Goal: Task Accomplishment & Management: Complete application form

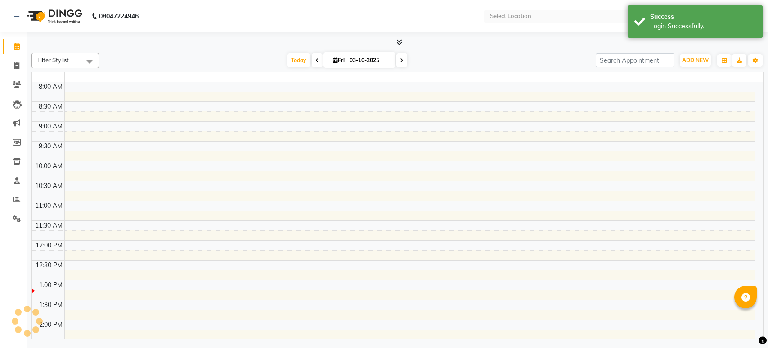
select select "en"
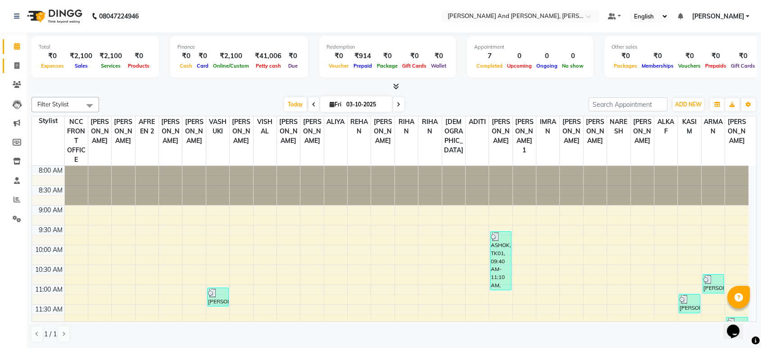
click at [6, 66] on link "Invoice" at bounding box center [14, 66] width 22 height 15
select select "service"
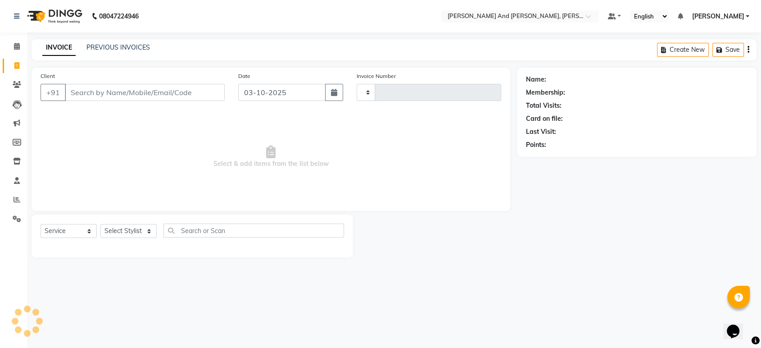
type input "3434"
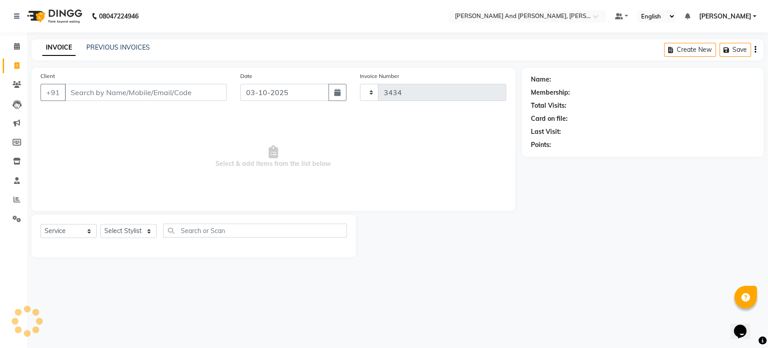
select select "6766"
click at [97, 46] on link "PREVIOUS INVOICES" at bounding box center [117, 47] width 63 height 8
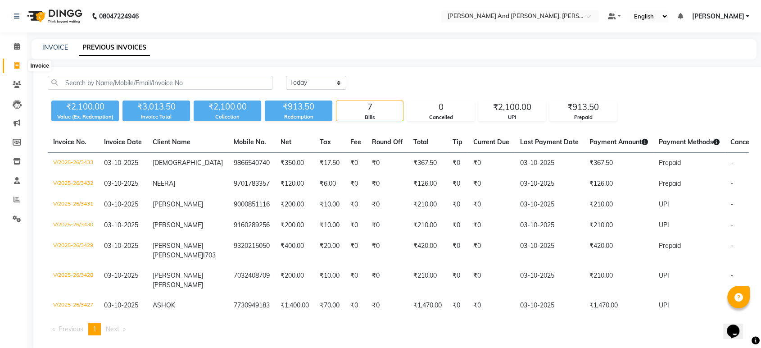
click at [20, 63] on span at bounding box center [17, 66] width 16 height 10
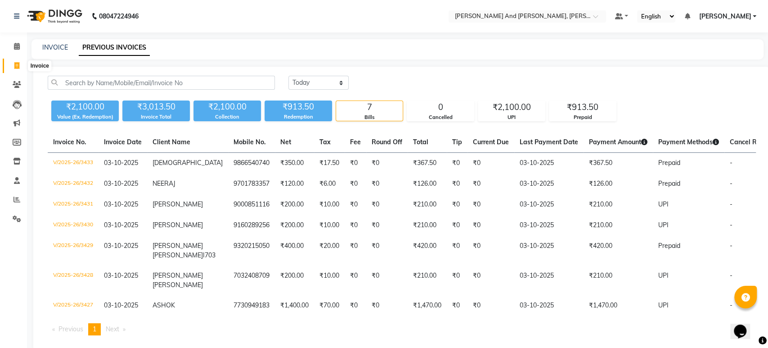
select select "6766"
select select "service"
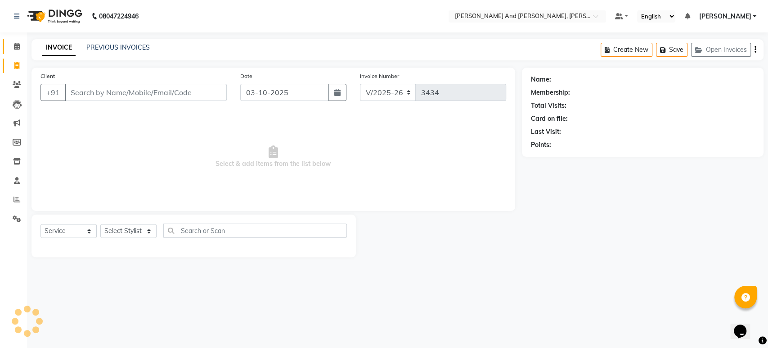
click at [14, 41] on link "Calendar" at bounding box center [14, 46] width 22 height 15
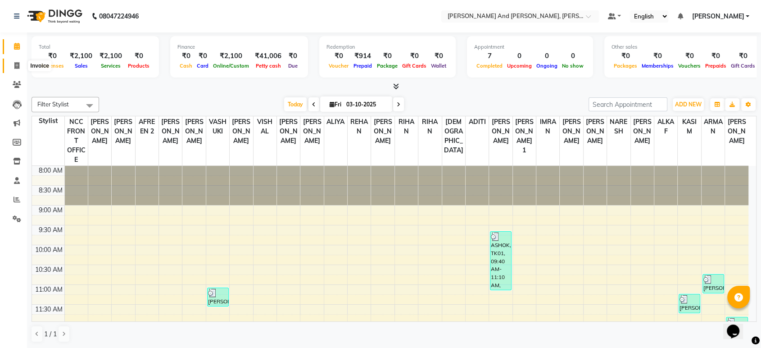
click at [18, 65] on icon at bounding box center [16, 65] width 5 height 7
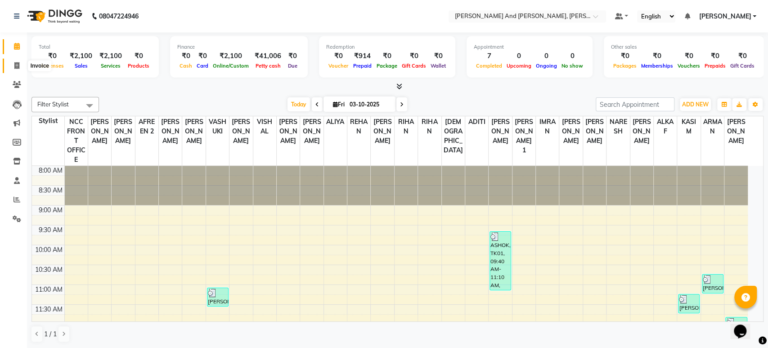
select select "6766"
select select "service"
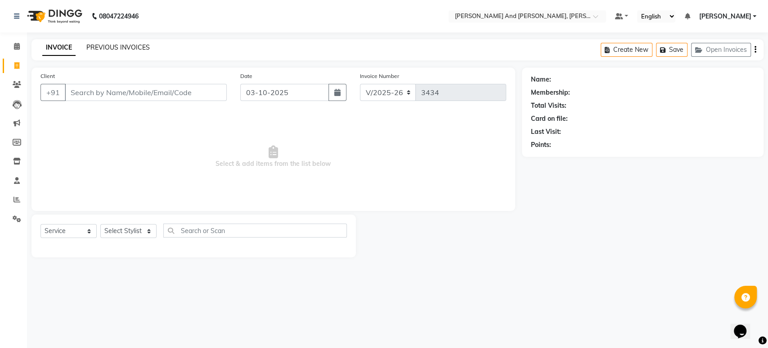
click at [114, 49] on link "PREVIOUS INVOICES" at bounding box center [117, 47] width 63 height 8
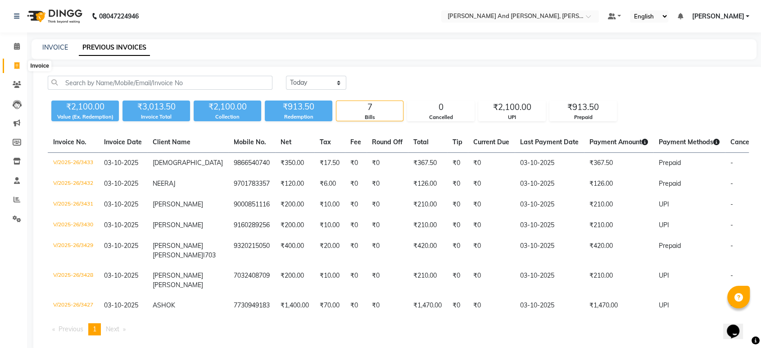
click at [14, 64] on icon at bounding box center [16, 65] width 5 height 7
select select "service"
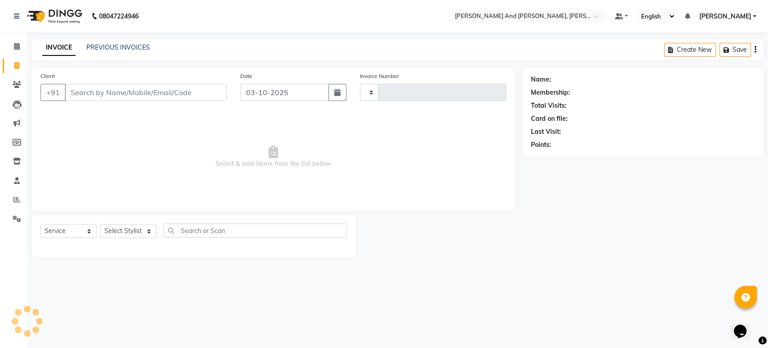
type input "3434"
select select "6766"
click at [15, 48] on icon at bounding box center [17, 46] width 6 height 7
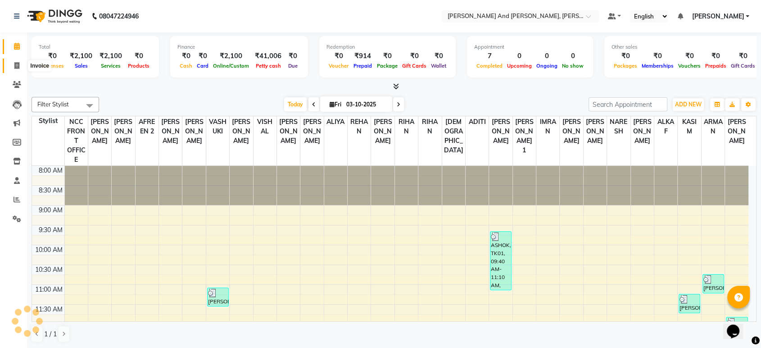
click at [22, 64] on span at bounding box center [17, 66] width 16 height 10
select select "6766"
select select "service"
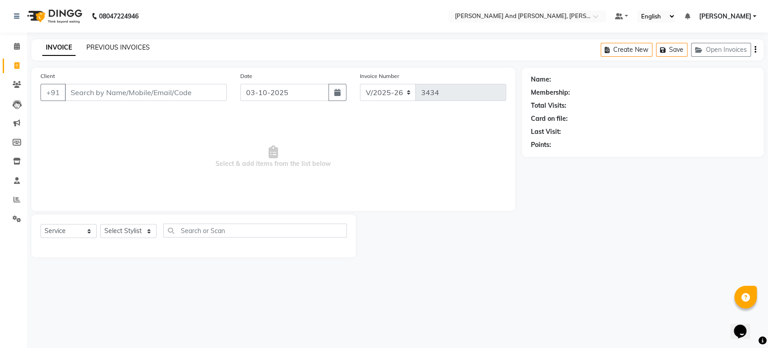
click at [94, 43] on link "PREVIOUS INVOICES" at bounding box center [117, 47] width 63 height 8
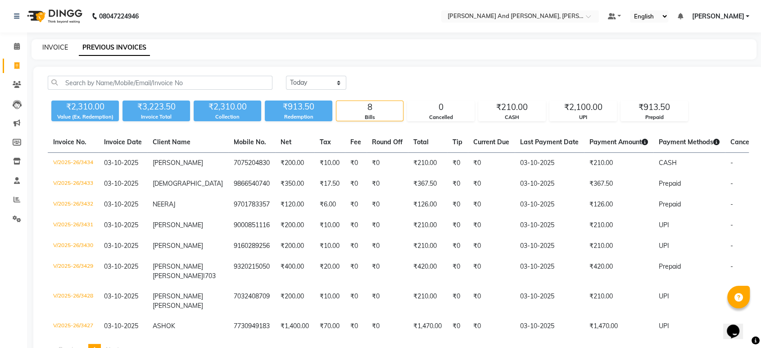
click at [49, 46] on link "INVOICE" at bounding box center [55, 47] width 26 height 8
select select "service"
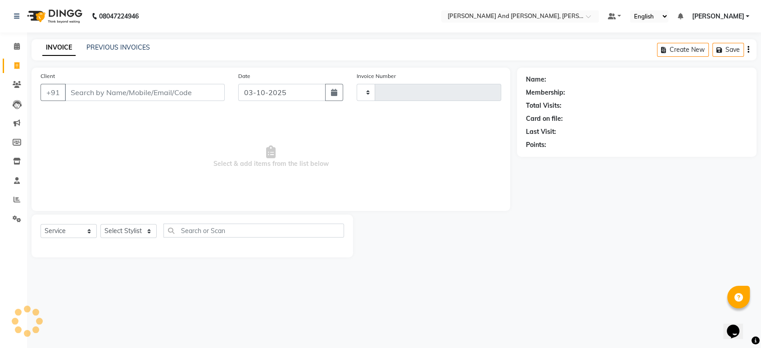
type input "3435"
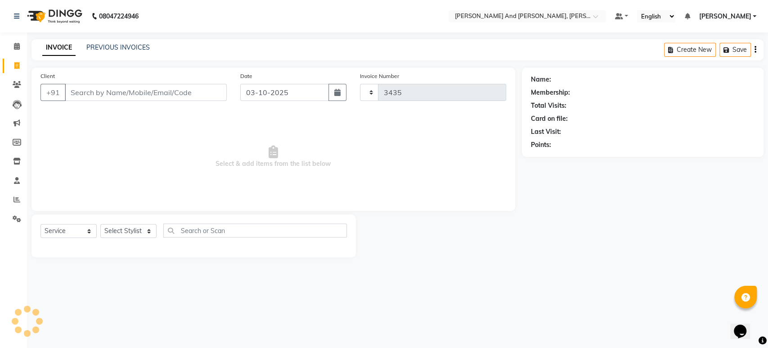
select select "6766"
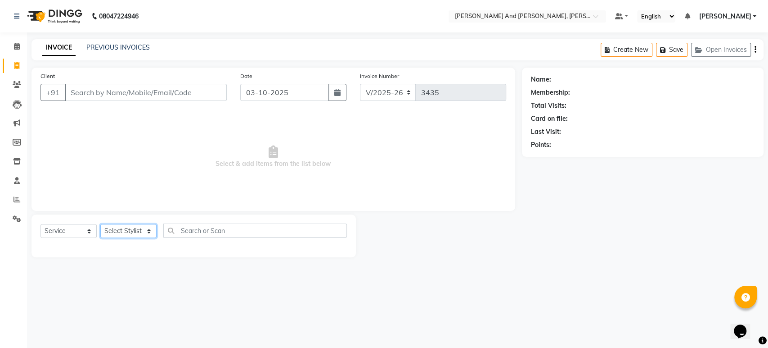
click at [128, 230] on select "Select Stylist ADITI AFREEN 2 ALIYA ALKAF ARIF ARMAN CHANCHAL ESWAR IMRAN KASIM…" at bounding box center [128, 231] width 56 height 14
select select "90779"
click at [100, 224] on select "Select Stylist ADITI AFREEN 2 ALIYA ALKAF ARIF ARMAN CHANCHAL ESWAR IMRAN KASIM…" at bounding box center [128, 231] width 56 height 14
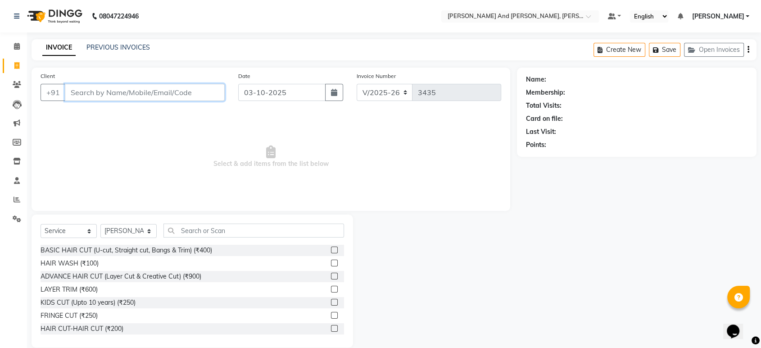
click at [128, 84] on input "Client" at bounding box center [145, 92] width 160 height 17
drag, startPoint x: 68, startPoint y: 92, endPoint x: 144, endPoint y: 98, distance: 76.3
click at [144, 98] on input "9848106345" at bounding box center [122, 92] width 114 height 17
type input "9848106345"
click at [492, 22] on nav "08047224946 Select Location × Toni And Guy, Ncc Gachibowli Default Panel My Pan…" at bounding box center [380, 16] width 761 height 32
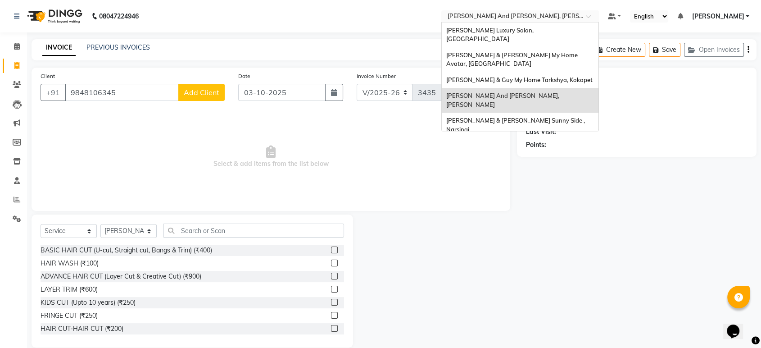
click at [493, 16] on input "text" at bounding box center [511, 17] width 131 height 9
click at [482, 32] on span "[PERSON_NAME] Luxury Salon, [GEOGRAPHIC_DATA]" at bounding box center [490, 35] width 89 height 16
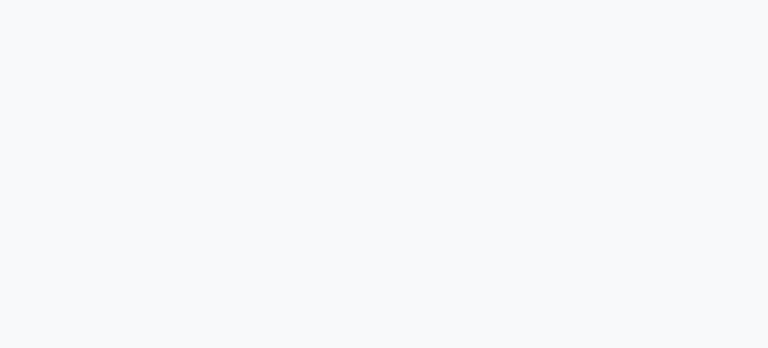
select select "service"
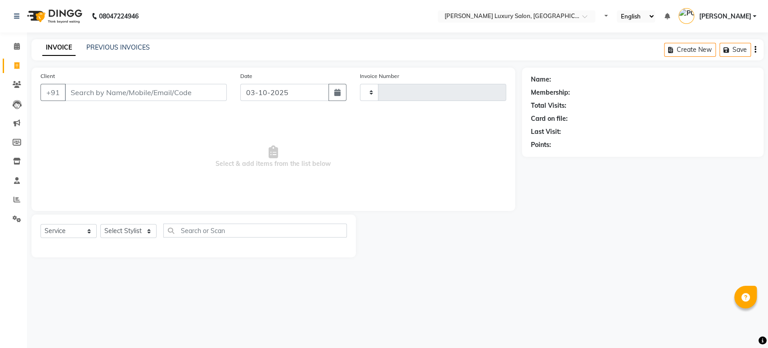
type input "5188"
select select "4712"
click at [86, 95] on input "Client" at bounding box center [146, 92] width 162 height 17
type input "9848106345"
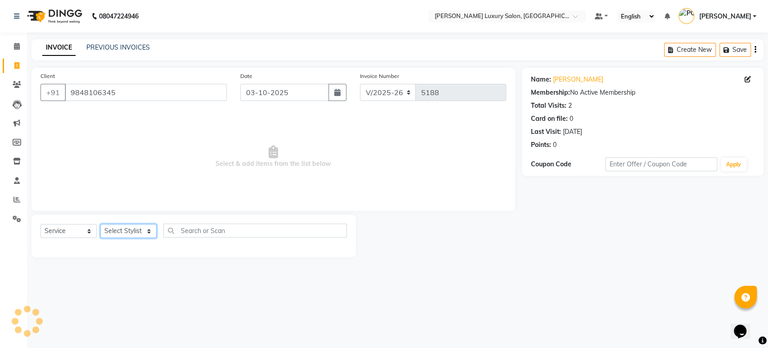
click at [114, 228] on select "Select Stylist" at bounding box center [128, 231] width 56 height 14
click at [123, 232] on select "Select Stylist" at bounding box center [128, 231] width 56 height 14
click at [124, 231] on select "Select Stylist" at bounding box center [128, 231] width 56 height 14
click at [125, 231] on select "Select Stylist" at bounding box center [128, 231] width 56 height 14
click at [124, 230] on select "Select Stylist" at bounding box center [128, 231] width 56 height 14
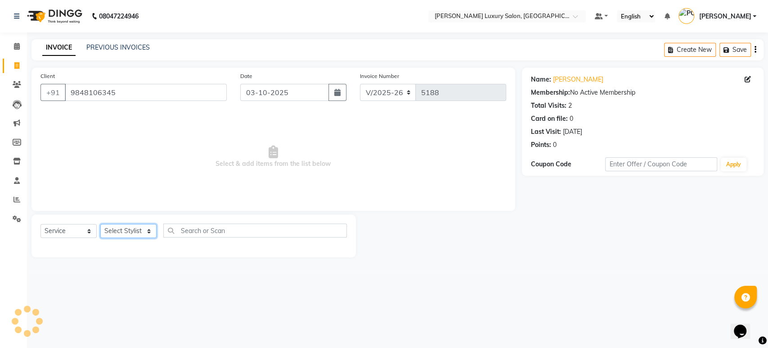
click at [124, 230] on select "Select Stylist" at bounding box center [128, 231] width 56 height 14
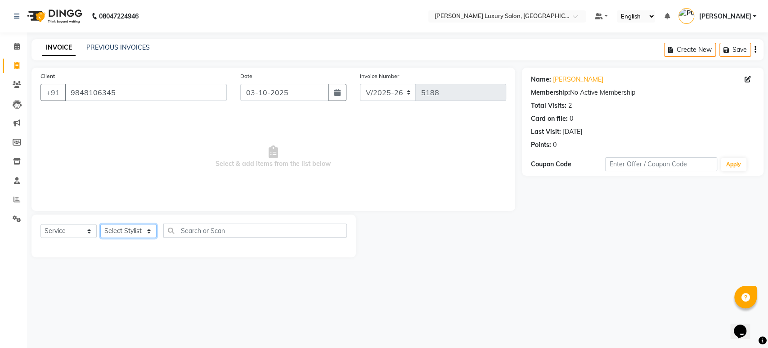
drag, startPoint x: 137, startPoint y: 228, endPoint x: 145, endPoint y: 230, distance: 8.7
click at [137, 228] on select "Select Stylist" at bounding box center [128, 231] width 56 height 14
click at [149, 230] on select "Select Stylist [PERSON_NAME] ADITI ADITYA [PERSON_NAME] AHON [PERSON_NAME] [PER…" at bounding box center [137, 231] width 74 height 14
click at [100, 224] on select "Select Stylist [PERSON_NAME] ADITI ADITYA [PERSON_NAME] AHON [PERSON_NAME] [PER…" at bounding box center [137, 231] width 74 height 14
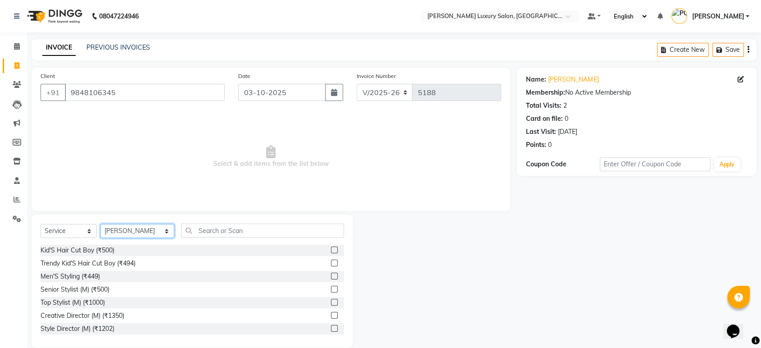
click at [150, 228] on select "Select Stylist [PERSON_NAME] ADITI ADITYA [PERSON_NAME] AHON [PERSON_NAME] [PER…" at bounding box center [137, 231] width 74 height 14
select select "91614"
click at [100, 224] on select "Select Stylist [PERSON_NAME] ADITI ADITYA [PERSON_NAME] AHON [PERSON_NAME] [PER…" at bounding box center [137, 231] width 74 height 14
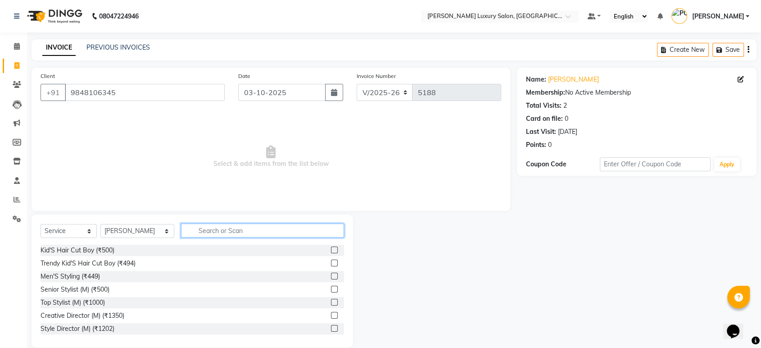
click at [222, 229] on input "text" at bounding box center [262, 230] width 163 height 14
type input "THRE"
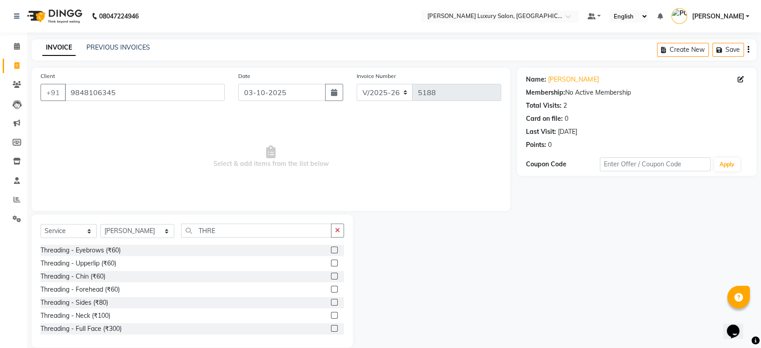
click at [331, 249] on label at bounding box center [334, 249] width 7 height 7
click at [331, 249] on input "checkbox" at bounding box center [334, 250] width 6 height 6
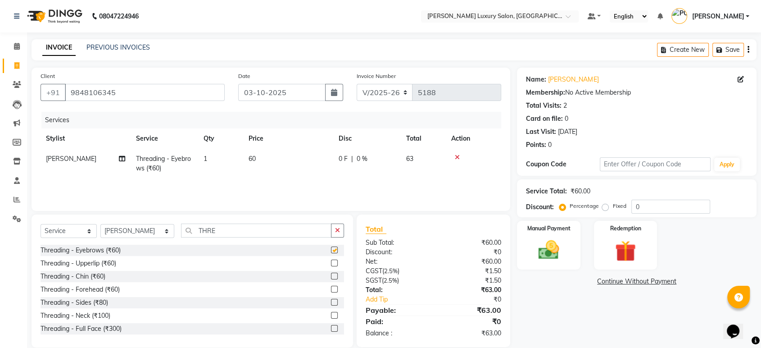
checkbox input "false"
click at [331, 262] on label at bounding box center [334, 262] width 7 height 7
click at [331, 262] on input "checkbox" at bounding box center [334, 263] width 6 height 6
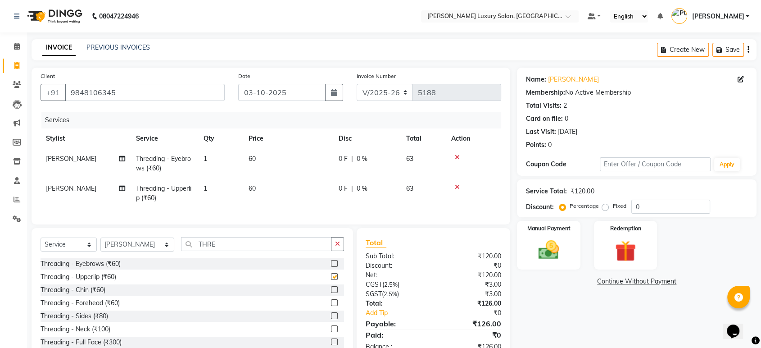
checkbox input "false"
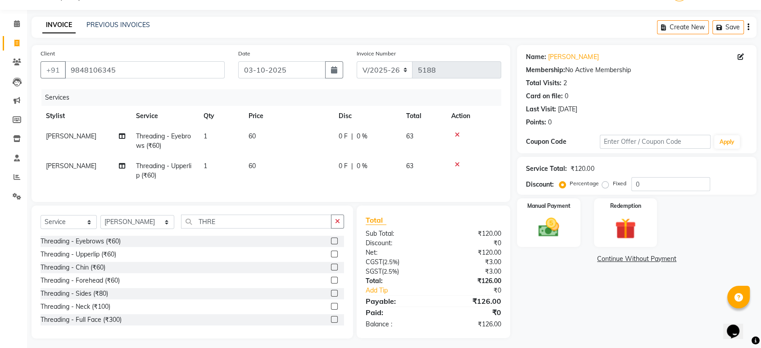
scroll to position [33, 0]
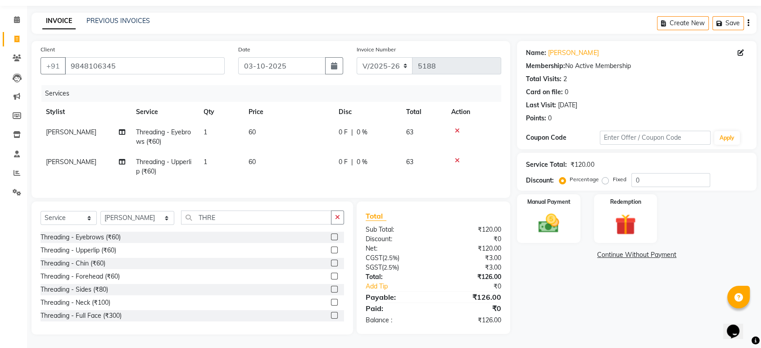
click at [331, 265] on label at bounding box center [334, 262] width 7 height 7
click at [331, 265] on input "checkbox" at bounding box center [334, 263] width 6 height 6
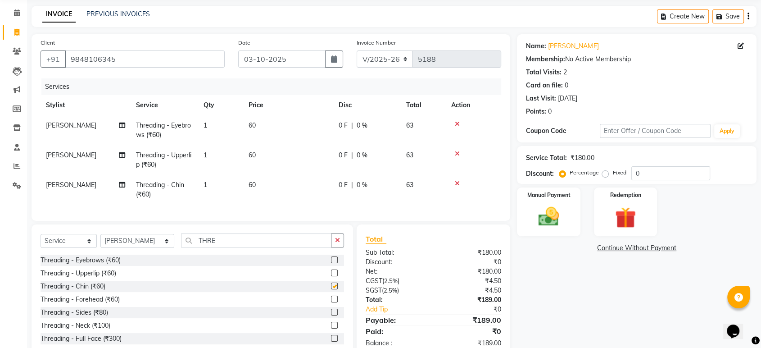
checkbox input "false"
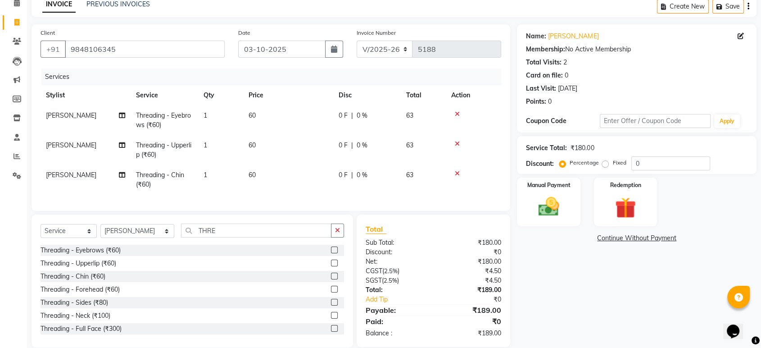
scroll to position [63, 0]
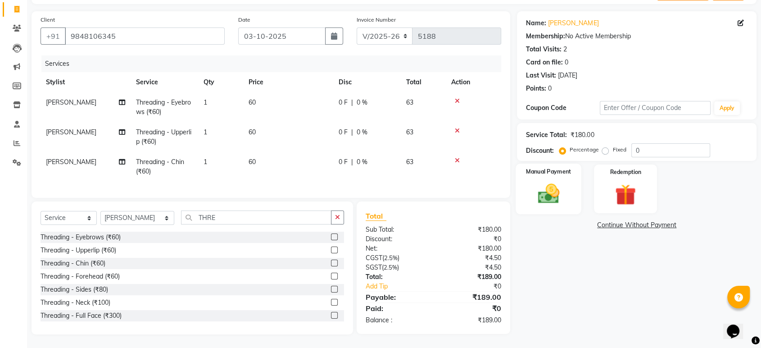
click at [574, 178] on div "Manual Payment" at bounding box center [549, 188] width 66 height 50
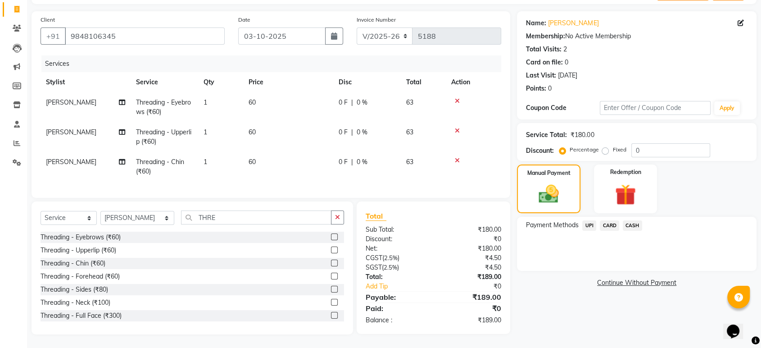
click at [580, 220] on div "UPI" at bounding box center [587, 226] width 18 height 12
click at [585, 220] on span "UPI" at bounding box center [589, 225] width 14 height 10
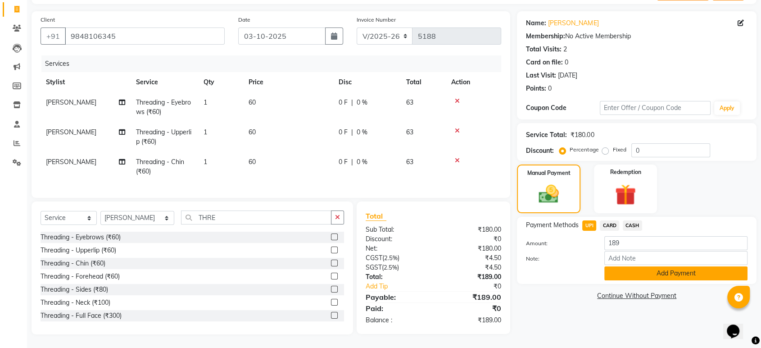
click at [628, 266] on button "Add Payment" at bounding box center [675, 273] width 143 height 14
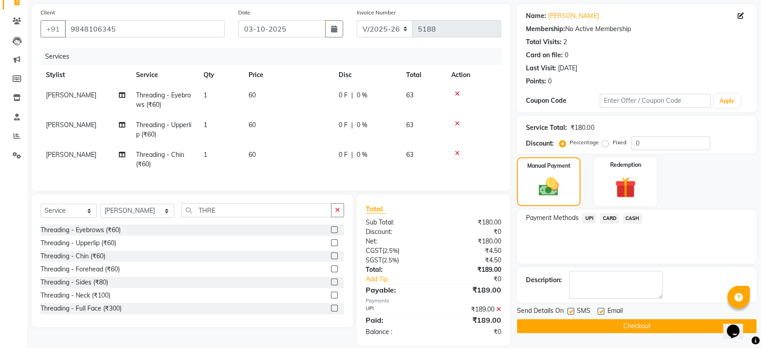
scroll to position [81, 0]
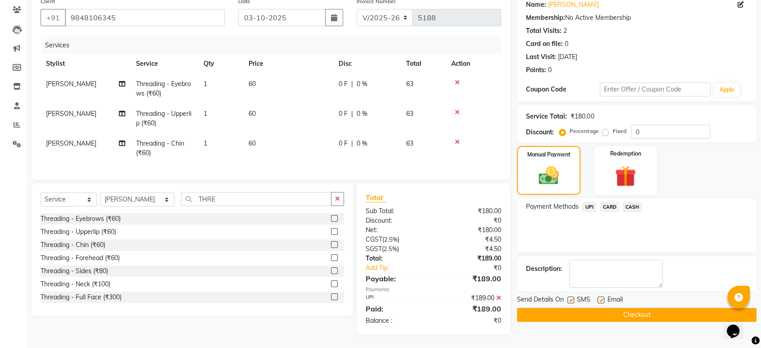
click at [629, 307] on button "Checkout" at bounding box center [636, 314] width 239 height 14
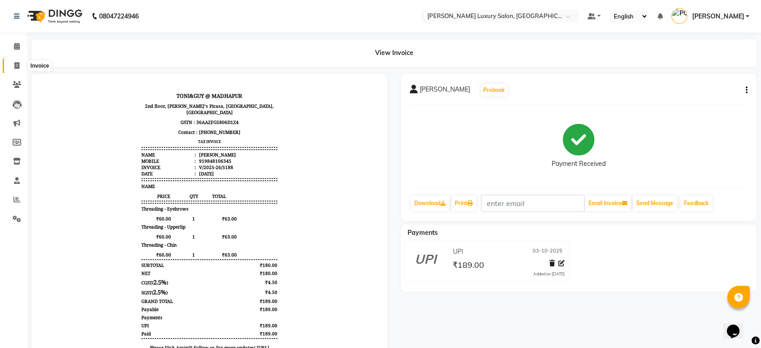
click at [14, 63] on icon at bounding box center [16, 65] width 5 height 7
select select "4712"
select select "service"
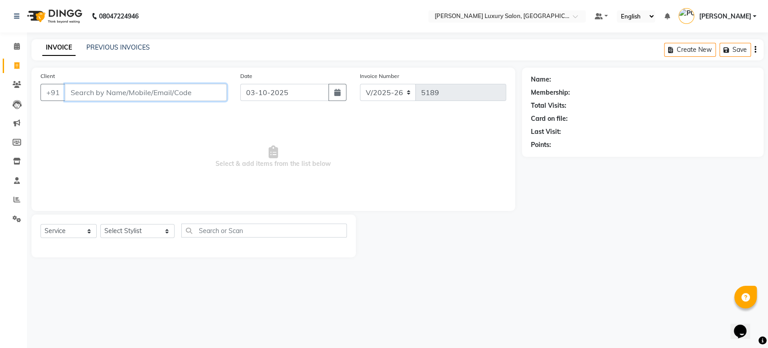
click at [110, 85] on input "Client" at bounding box center [146, 92] width 162 height 17
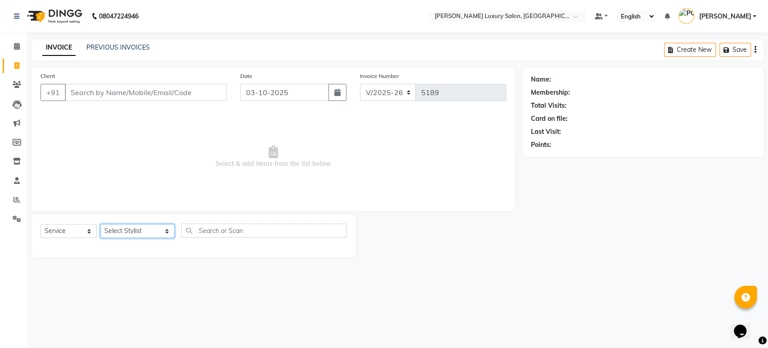
click at [130, 230] on select "Select Stylist [PERSON_NAME] ADITI ADITYA [PERSON_NAME] AHON [PERSON_NAME] [PER…" at bounding box center [137, 231] width 74 height 14
select select "68861"
click at [131, 230] on select "Select Stylist [PERSON_NAME] ADITI ADITYA [PERSON_NAME] AHON [PERSON_NAME] [PER…" at bounding box center [137, 231] width 74 height 14
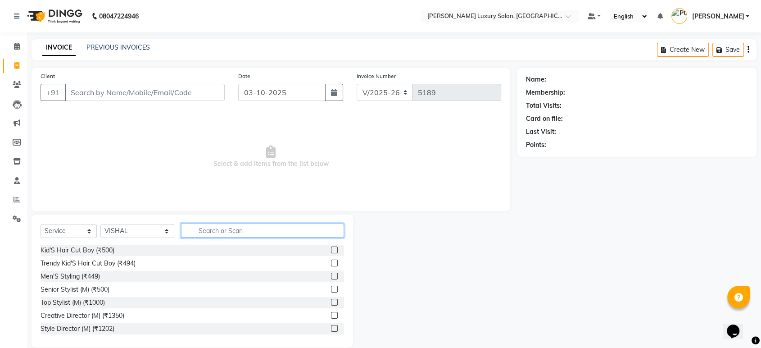
click at [200, 231] on input "text" at bounding box center [262, 230] width 163 height 14
click at [124, 48] on link "PREVIOUS INVOICES" at bounding box center [117, 47] width 63 height 8
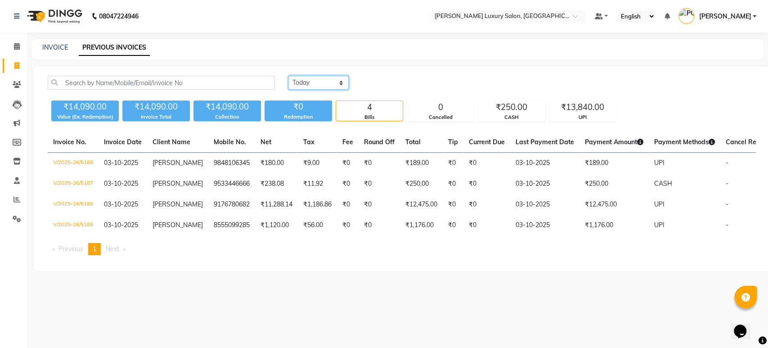
click at [324, 83] on select "[DATE] [DATE] Custom Range" at bounding box center [319, 83] width 60 height 14
select select "range"
click at [289, 76] on select "[DATE] [DATE] Custom Range" at bounding box center [319, 83] width 60 height 14
click at [400, 74] on div "[DATE] [DATE] Custom Range [DATE] - [DATE] ₹14,090.00 Value (Ex. Redemption) ₹1…" at bounding box center [401, 169] width 737 height 204
click at [398, 83] on input "03-10-2025" at bounding box center [392, 83] width 63 height 13
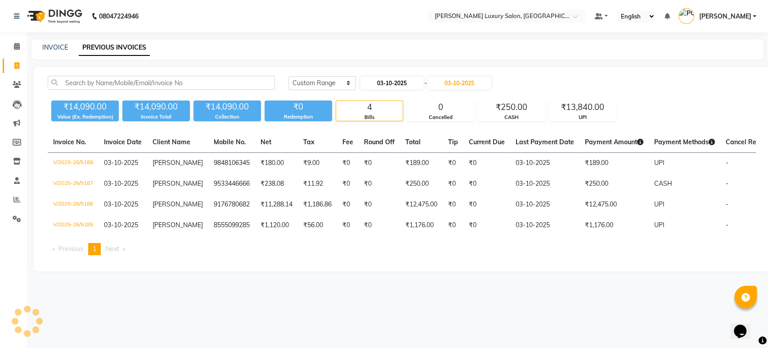
select select "10"
select select "2025"
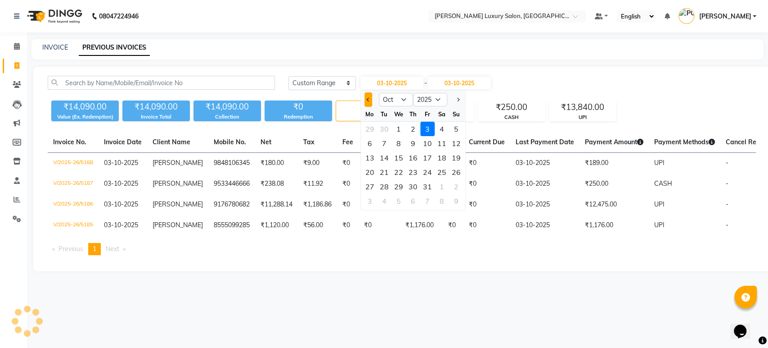
click at [371, 102] on button "Previous month" at bounding box center [369, 99] width 8 height 14
select select "9"
click at [379, 186] on div "30" at bounding box center [384, 186] width 14 height 14
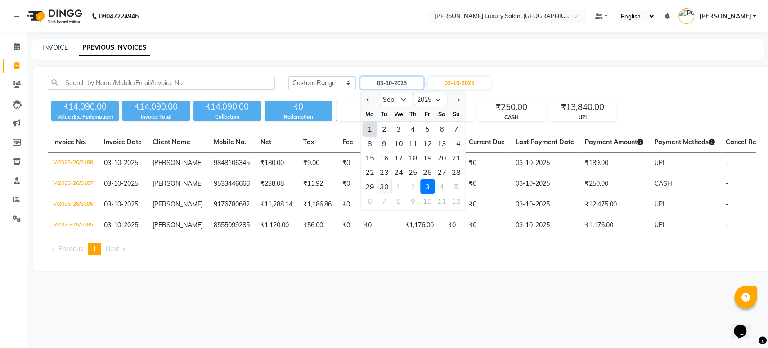
type input "[DATE]"
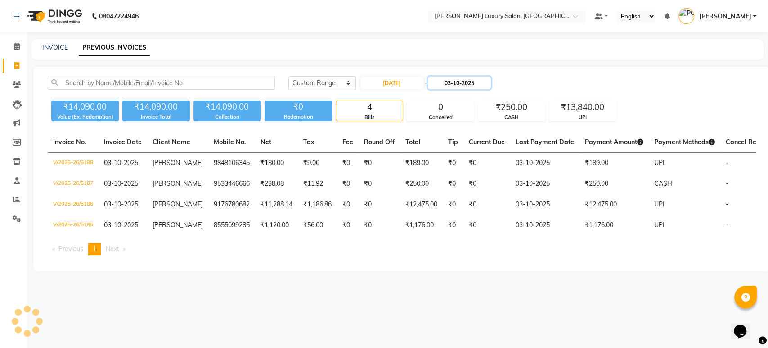
click at [438, 87] on input "03-10-2025" at bounding box center [459, 83] width 63 height 13
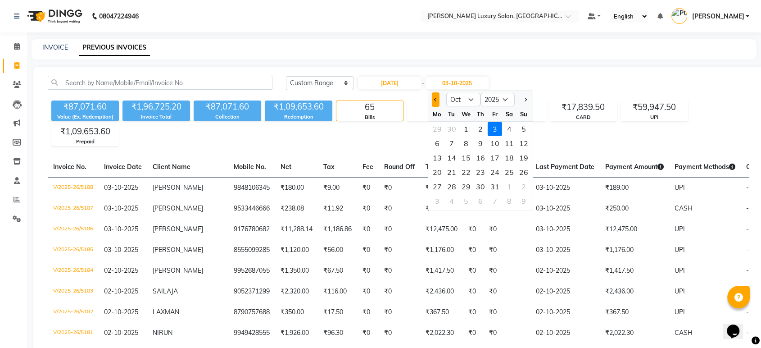
click at [435, 102] on button "Previous month" at bounding box center [436, 99] width 8 height 14
select select "9"
click at [457, 188] on div "30" at bounding box center [451, 186] width 14 height 14
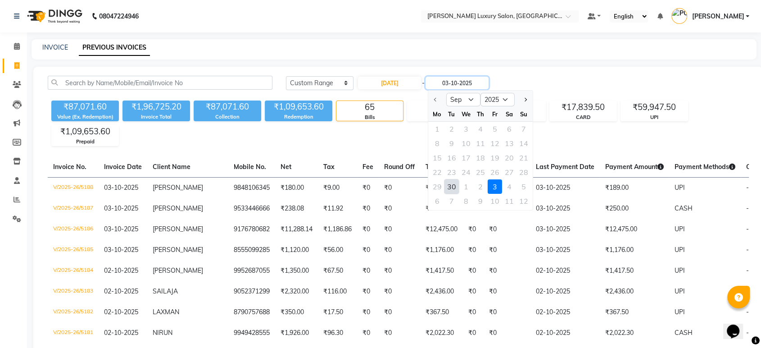
type input "[DATE]"
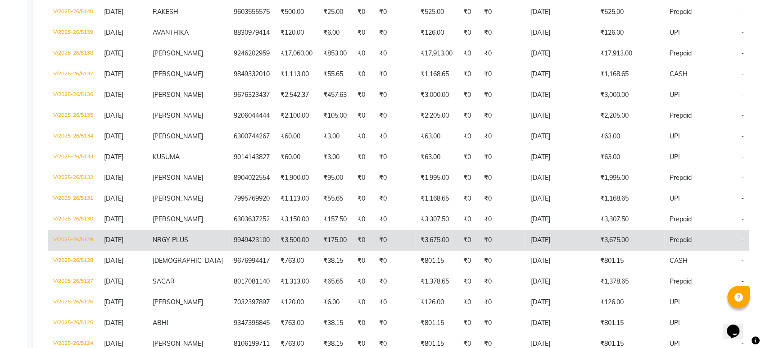
scroll to position [372, 0]
